Goal: Task Accomplishment & Management: Use online tool/utility

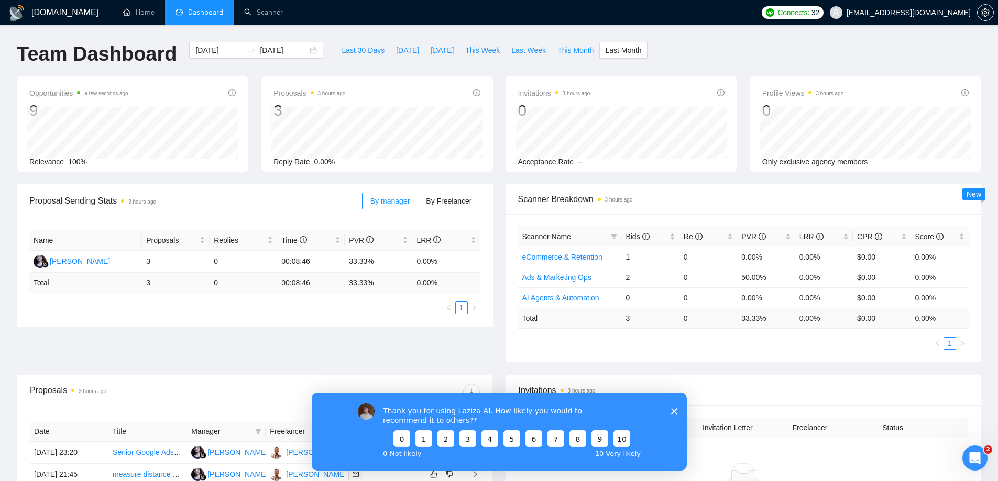
click at [675, 406] on div "Thank you for using Laziza AI. How likely you would to recommend it to others? …" at bounding box center [498, 431] width 375 height 78
click at [672, 410] on polygon "Close survey" at bounding box center [673, 411] width 6 height 6
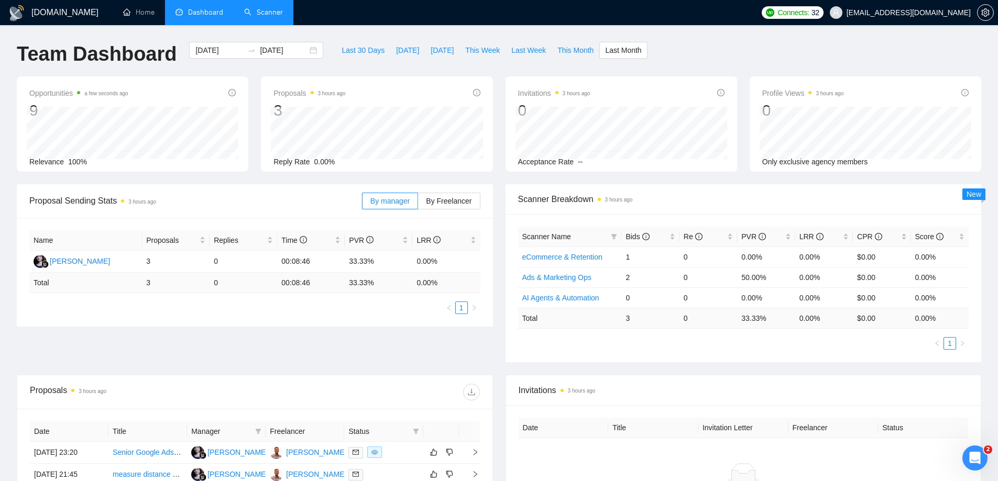
click at [263, 10] on link "Scanner" at bounding box center [263, 12] width 39 height 9
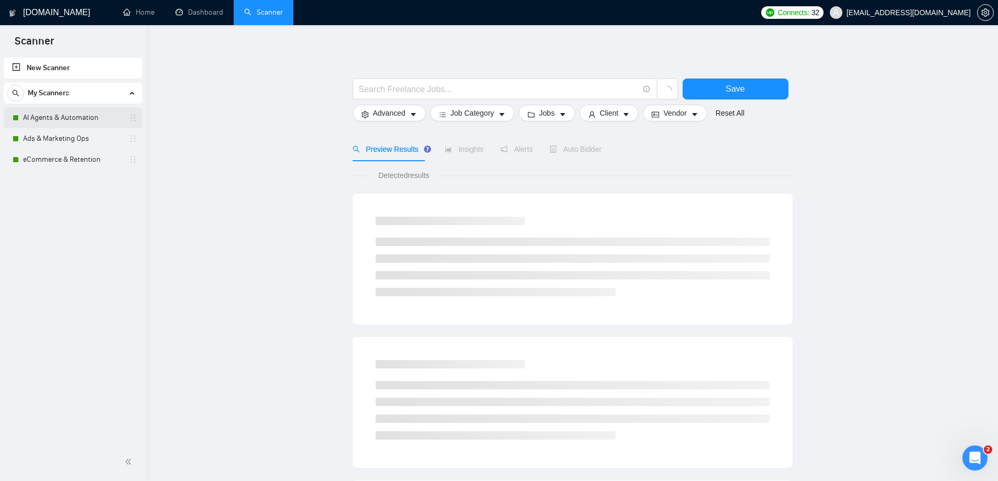
click at [78, 111] on link "AI Agents & Automation" at bounding box center [73, 117] width 100 height 21
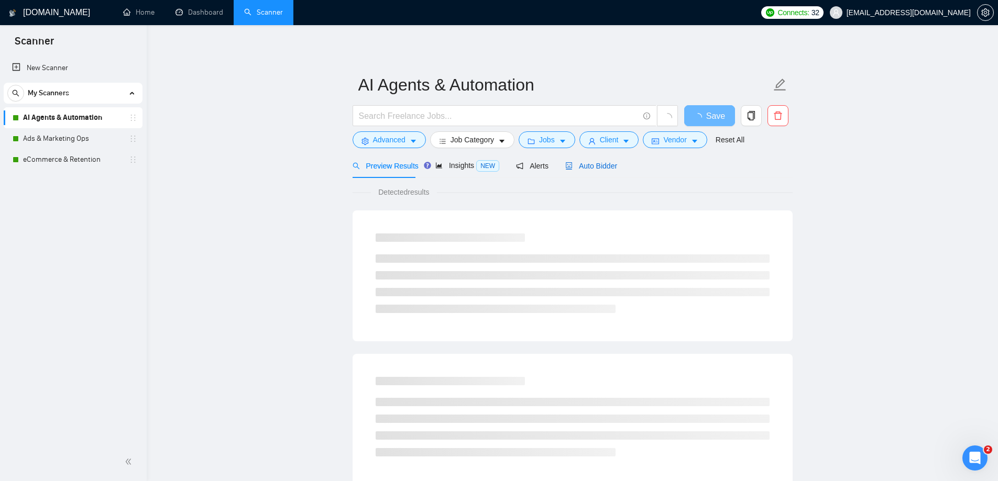
click at [589, 167] on span "Auto Bidder" at bounding box center [591, 166] width 52 height 8
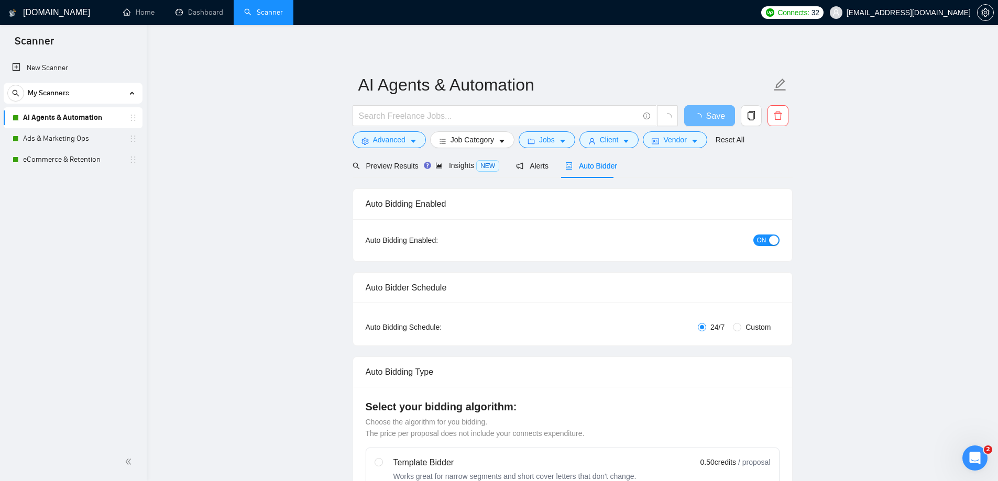
checkbox input "true"
click at [758, 241] on span "ON" at bounding box center [761, 241] width 9 height 12
click at [81, 135] on link "Ads & Marketing Ops" at bounding box center [73, 138] width 100 height 21
click at [713, 124] on button "Save" at bounding box center [709, 115] width 51 height 21
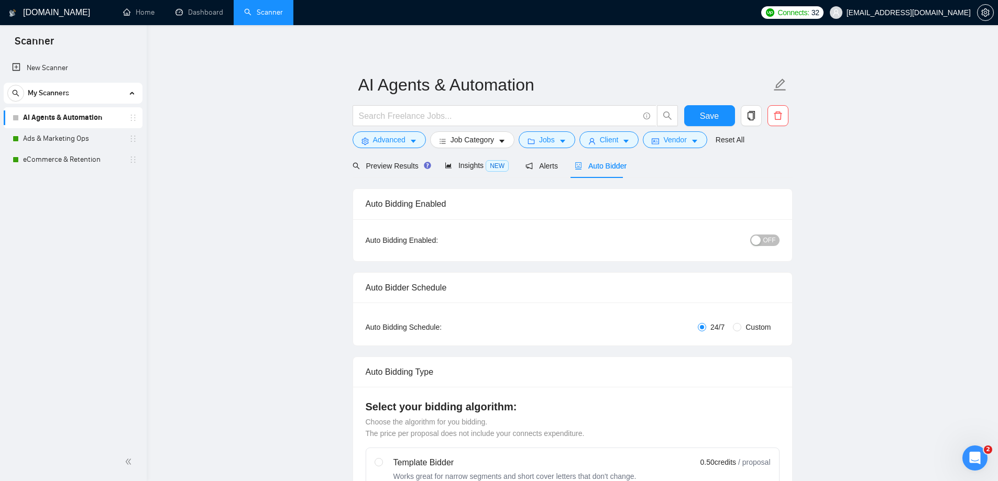
drag, startPoint x: 96, startPoint y: 142, endPoint x: 990, endPoint y: 305, distance: 908.3
click at [96, 142] on link "Ads & Marketing Ops" at bounding box center [73, 138] width 100 height 21
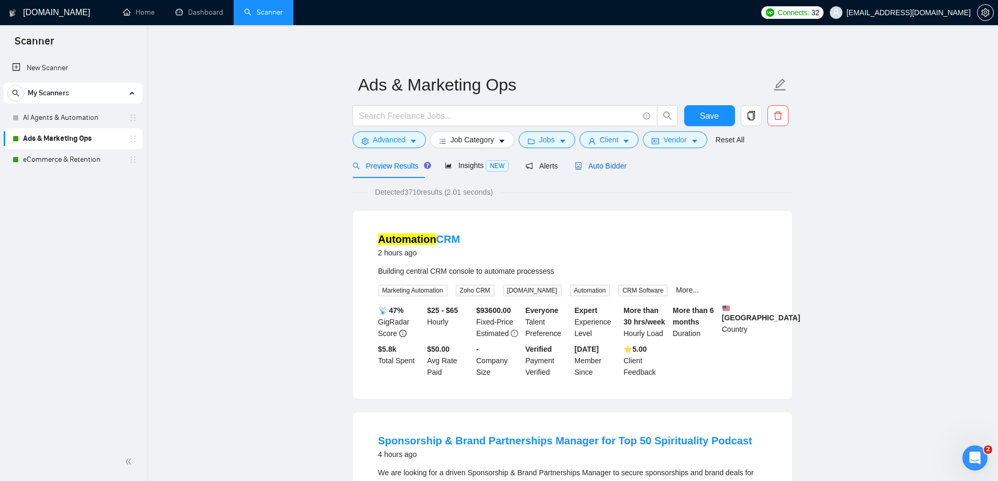
click at [610, 167] on span "Auto Bidder" at bounding box center [601, 166] width 52 height 8
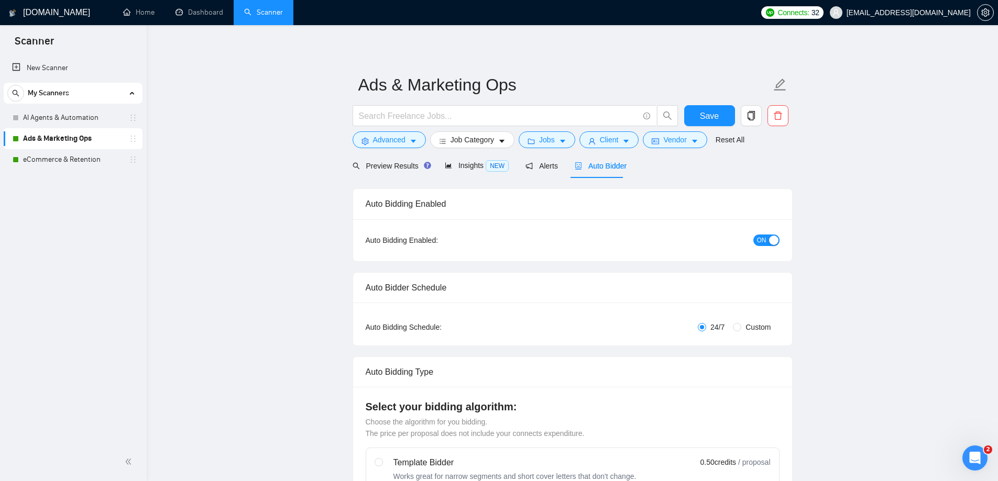
click at [757, 239] on span "ON" at bounding box center [761, 241] width 9 height 12
click at [57, 158] on link "eCommerce & Retention" at bounding box center [73, 159] width 100 height 21
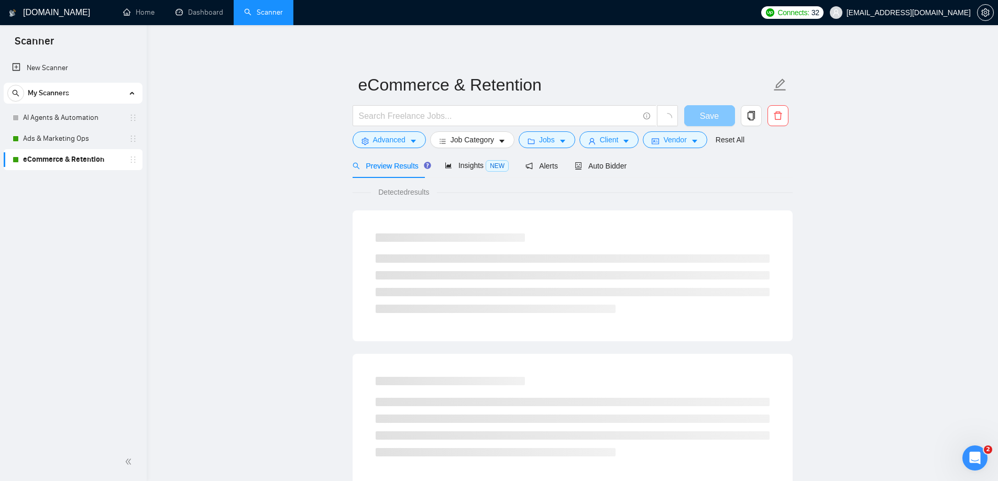
click at [705, 118] on span "Save" at bounding box center [709, 115] width 19 height 13
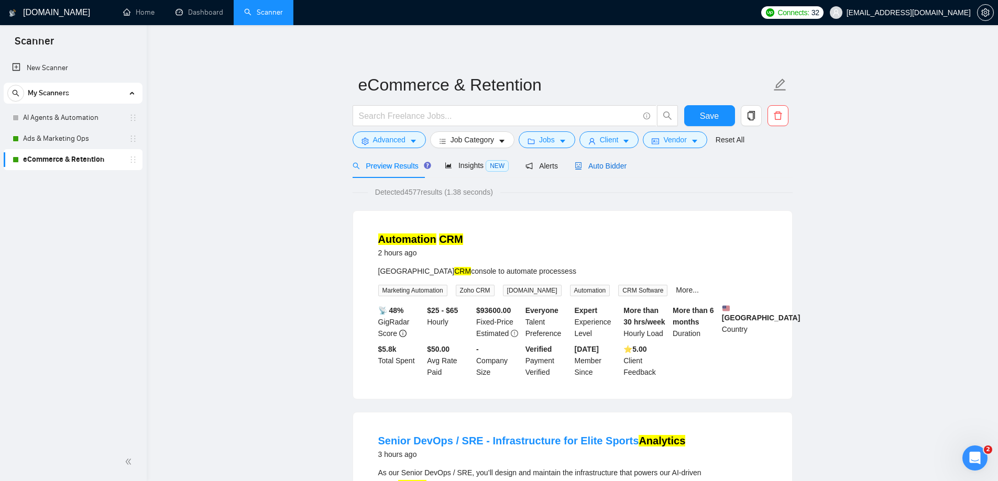
click at [591, 162] on span "Auto Bidder" at bounding box center [601, 166] width 52 height 8
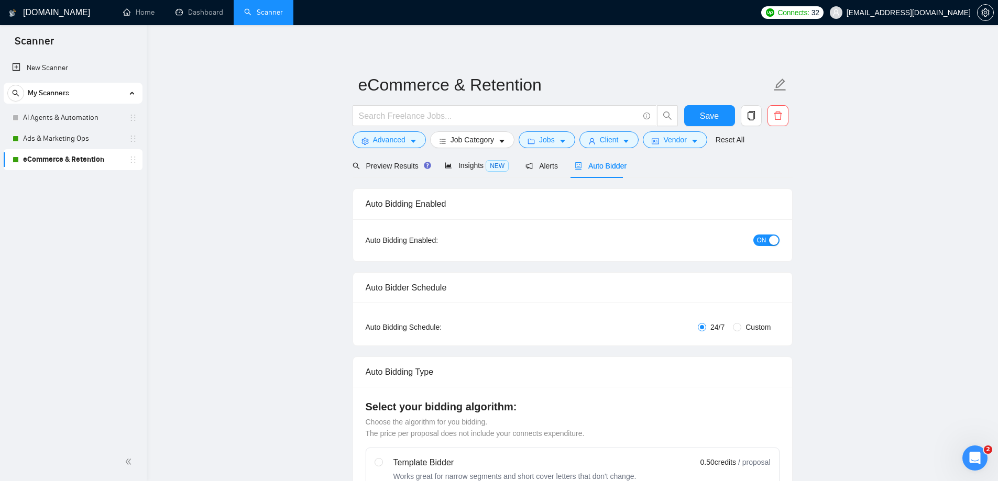
click at [759, 242] on span "ON" at bounding box center [761, 241] width 9 height 12
click at [696, 116] on button "Save" at bounding box center [709, 115] width 51 height 21
click at [78, 136] on link "Ads & Marketing Ops" at bounding box center [73, 138] width 100 height 21
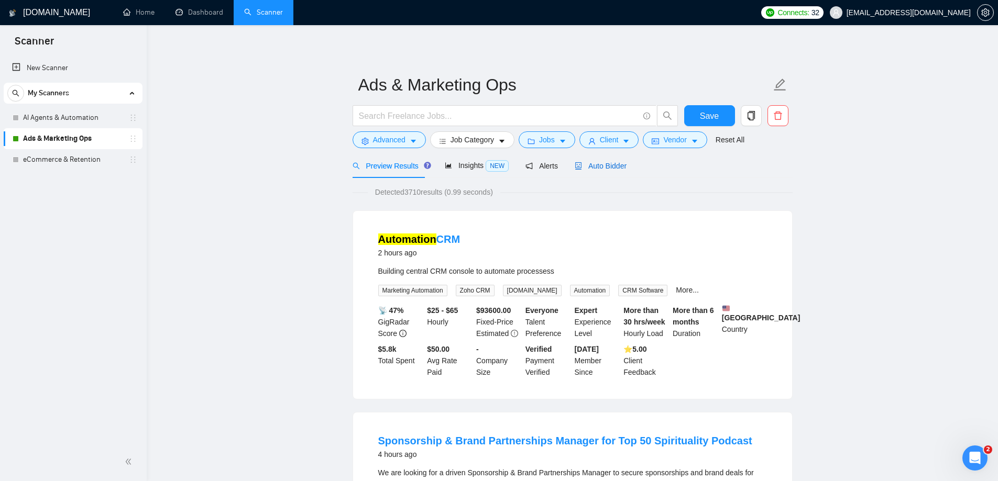
click at [613, 166] on span "Auto Bidder" at bounding box center [601, 166] width 52 height 8
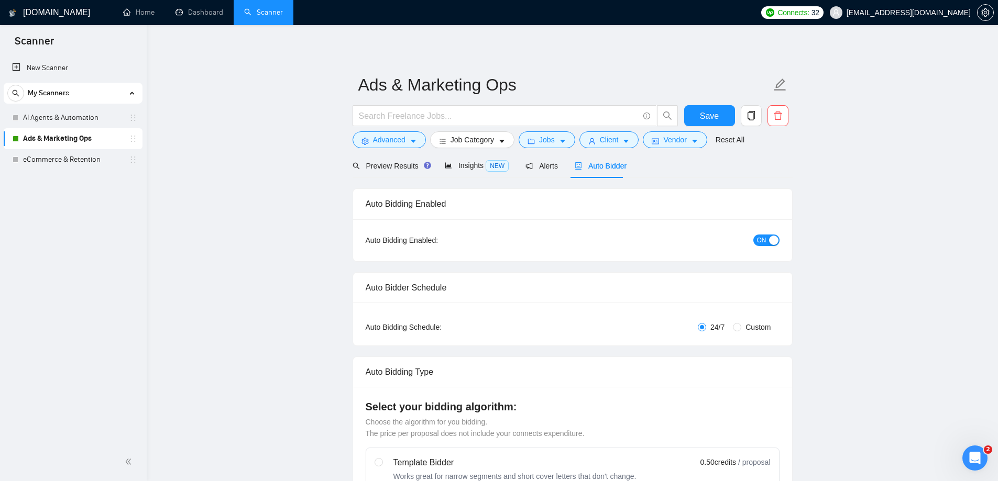
click at [759, 239] on span "ON" at bounding box center [761, 241] width 9 height 12
click at [716, 118] on span "Save" at bounding box center [709, 115] width 19 height 13
